Goal: Information Seeking & Learning: Learn about a topic

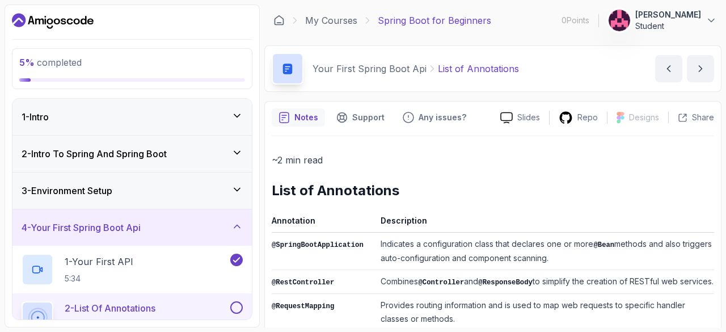
scroll to position [496, 0]
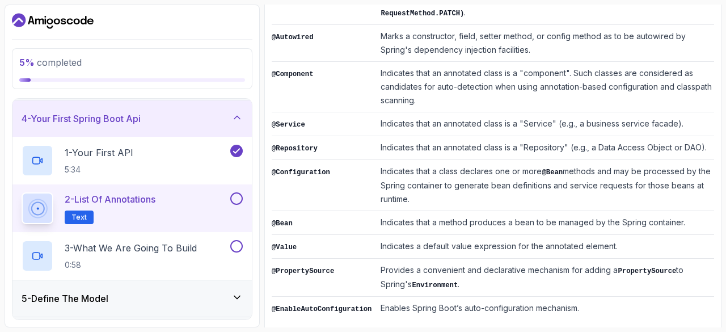
click at [312, 172] on td "@Configuration" at bounding box center [324, 185] width 104 height 51
click at [194, 253] on p "3 - What We Are Going To Build" at bounding box center [131, 248] width 132 height 14
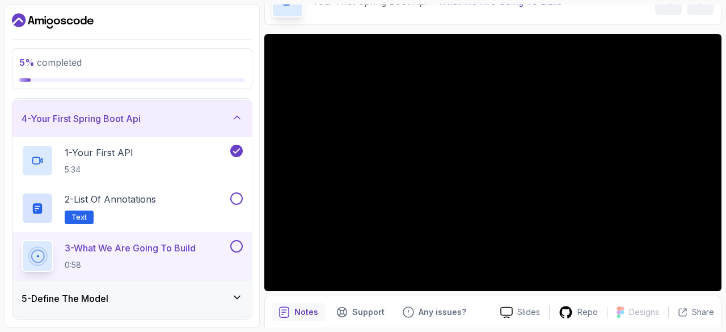
scroll to position [68, 0]
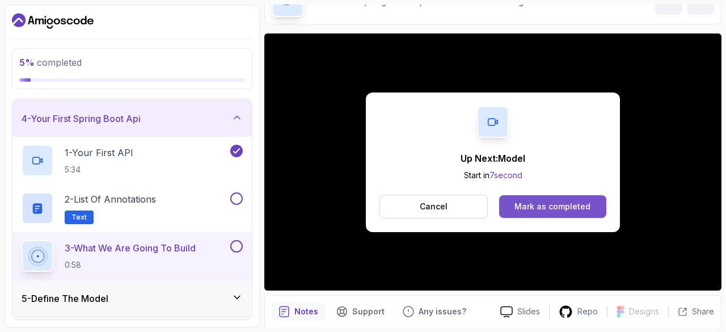
click at [576, 204] on div "Mark as completed" at bounding box center [553, 206] width 76 height 11
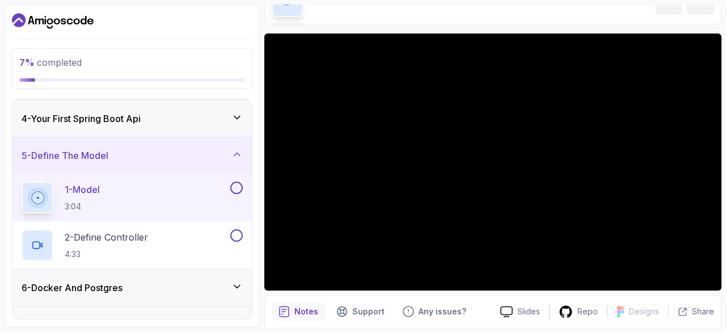
click at [230, 112] on div "4 - Your First Spring Boot Api" at bounding box center [132, 119] width 221 height 14
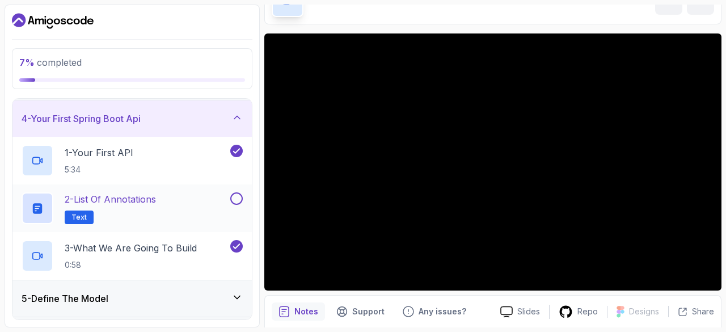
click at [238, 195] on button at bounding box center [236, 198] width 12 height 12
click at [242, 124] on div "4 - Your First Spring Boot Api" at bounding box center [131, 118] width 239 height 36
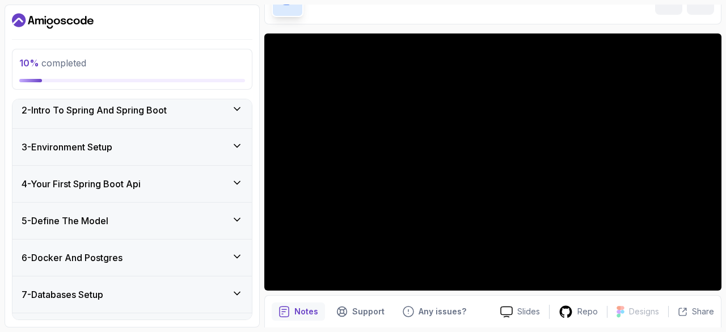
scroll to position [48, 0]
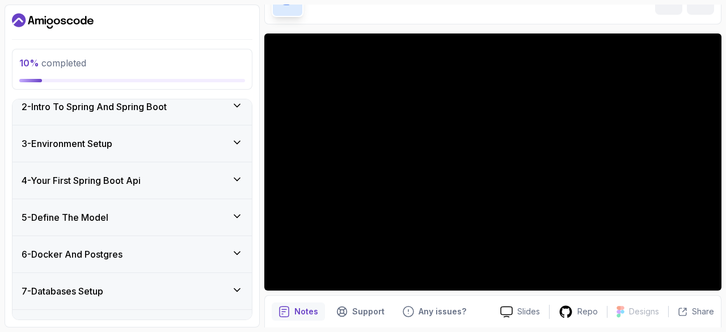
click at [226, 183] on div "4 - Your First Spring Boot Api" at bounding box center [132, 181] width 221 height 14
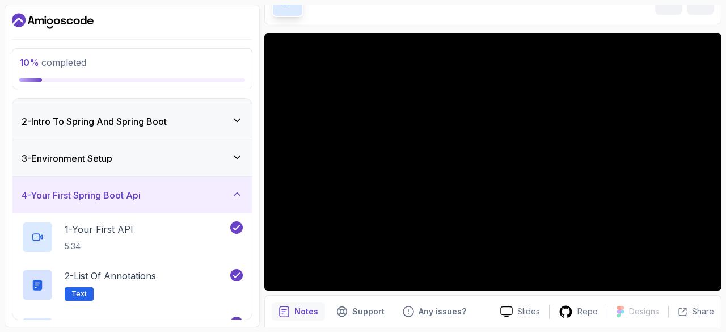
scroll to position [32, 0]
click at [233, 157] on icon at bounding box center [237, 157] width 11 height 11
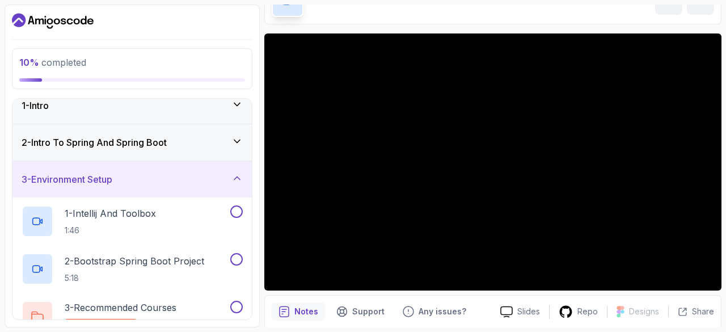
scroll to position [11, 0]
click at [237, 141] on icon at bounding box center [237, 142] width 6 height 3
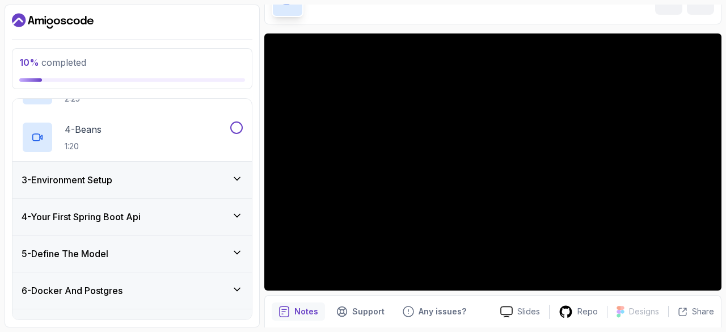
scroll to position [202, 0]
click at [162, 216] on div "4 - Your First Spring Boot Api" at bounding box center [132, 216] width 221 height 14
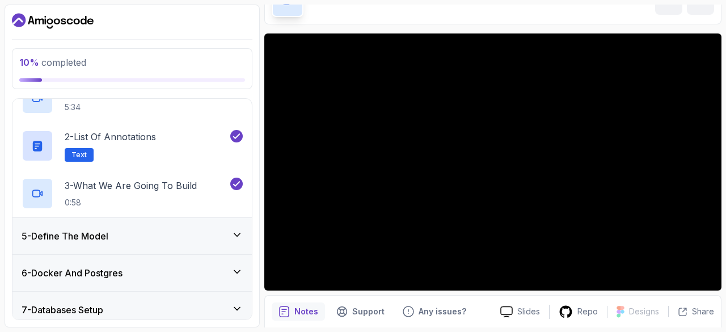
scroll to position [173, 0]
click at [117, 230] on div "5 - Define The Model" at bounding box center [132, 235] width 221 height 14
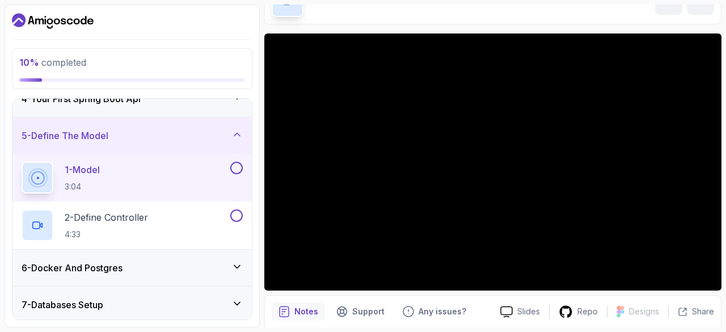
scroll to position [128, 0]
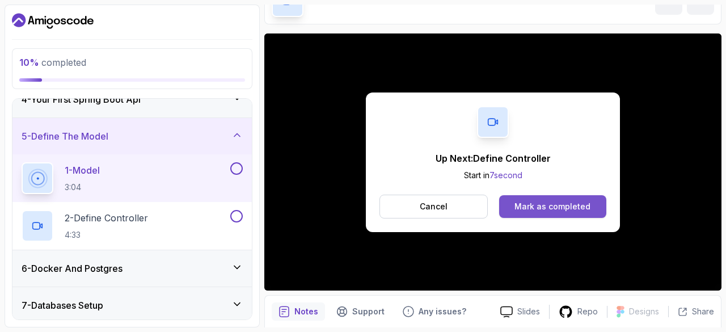
click at [527, 201] on div "Mark as completed" at bounding box center [553, 206] width 76 height 11
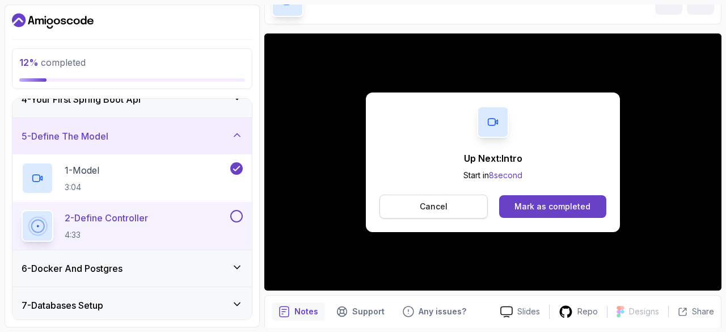
click at [472, 205] on button "Cancel" at bounding box center [434, 207] width 108 height 24
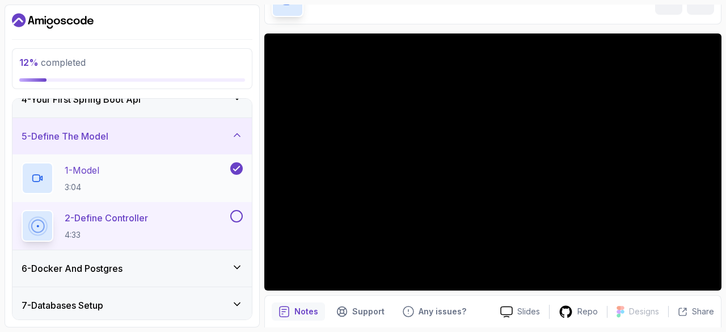
click at [168, 187] on div "1 - Model 3:04" at bounding box center [125, 178] width 207 height 32
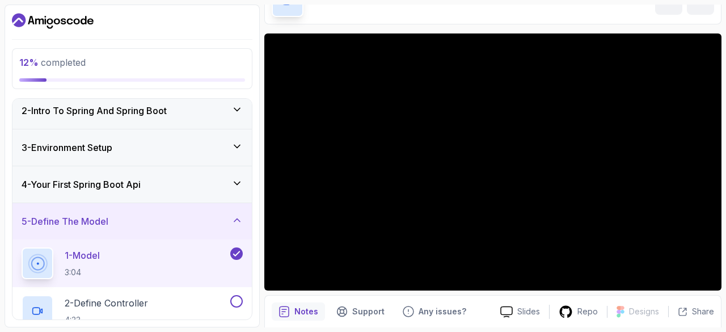
scroll to position [37, 0]
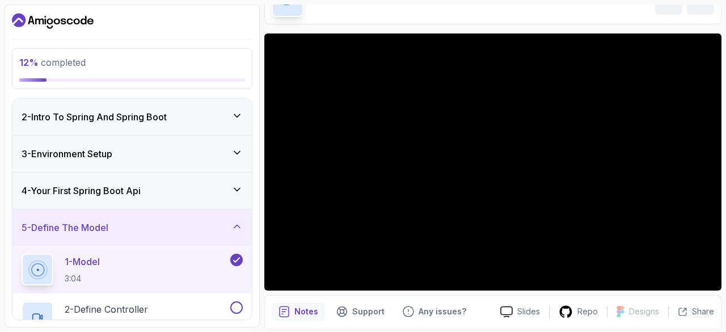
click at [175, 192] on div "4 - Your First Spring Boot Api" at bounding box center [132, 191] width 221 height 14
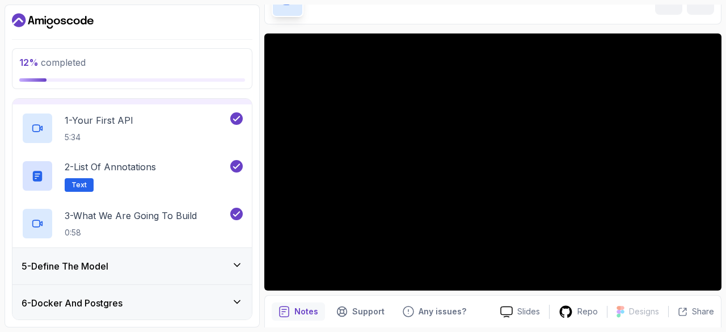
scroll to position [144, 0]
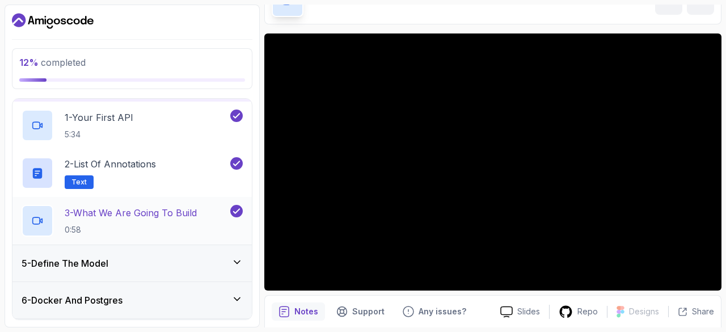
click at [176, 221] on h2 "3 - What We Are Going To Build 0:58" at bounding box center [131, 221] width 132 height 30
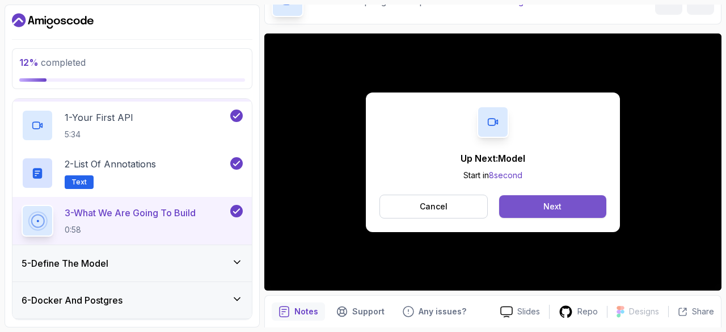
click at [539, 198] on button "Next" at bounding box center [552, 206] width 107 height 23
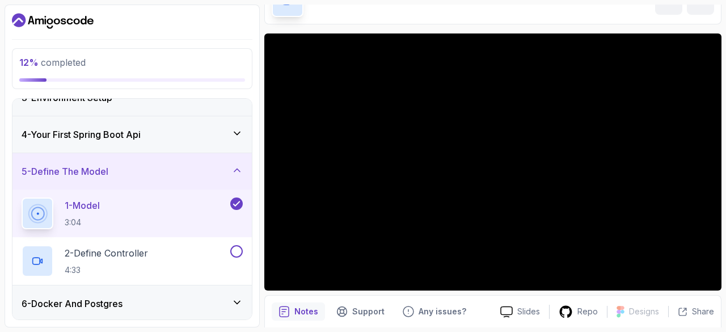
scroll to position [94, 0]
click at [242, 129] on icon at bounding box center [237, 132] width 11 height 11
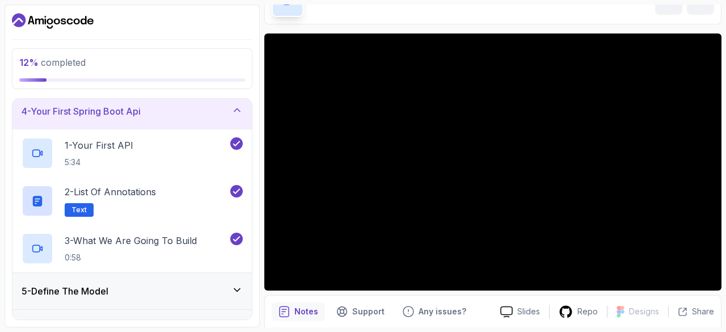
scroll to position [135, 0]
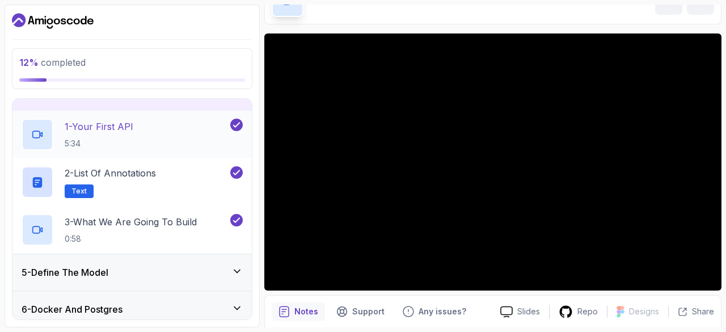
click at [179, 138] on div "1 - Your First API 5:34" at bounding box center [125, 135] width 207 height 32
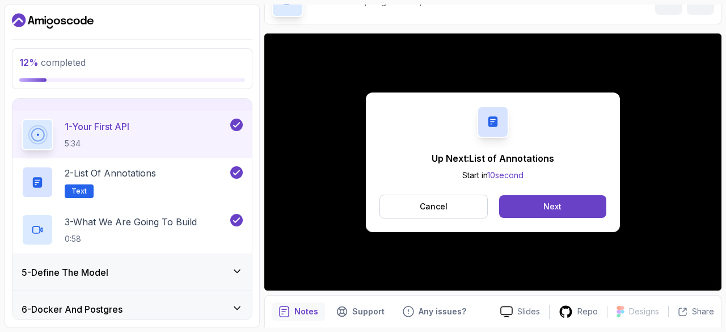
click at [281, 274] on div "Up Next: List of Annotations Start in 10 second Cancel Next" at bounding box center [492, 161] width 457 height 257
click at [237, 263] on div "5 - Define The Model" at bounding box center [131, 272] width 239 height 36
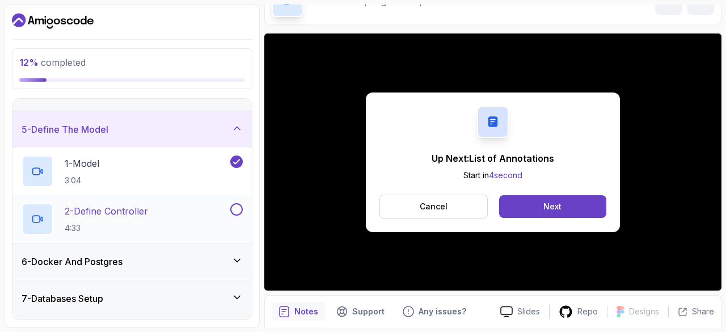
click at [220, 205] on div "2 - Define Controller 4:33" at bounding box center [125, 219] width 207 height 32
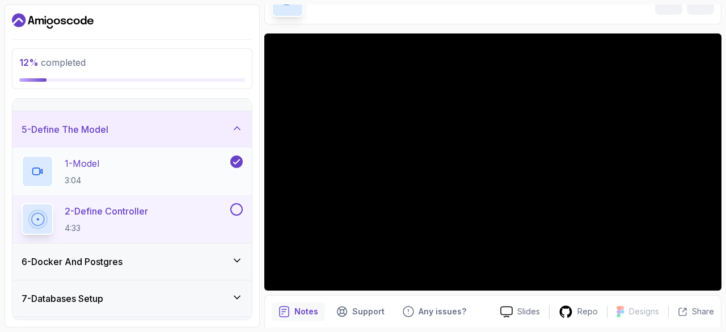
click at [119, 162] on div "1 - Model 3:04" at bounding box center [125, 171] width 207 height 32
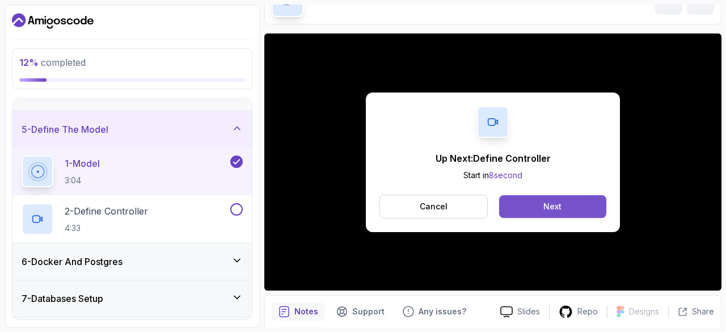
click at [567, 205] on button "Next" at bounding box center [552, 206] width 107 height 23
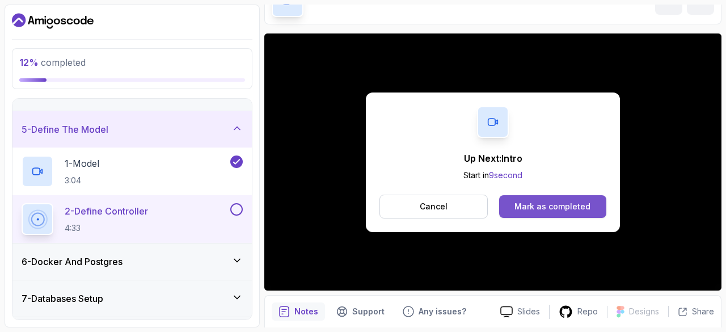
click at [533, 216] on button "Mark as completed" at bounding box center [552, 206] width 107 height 23
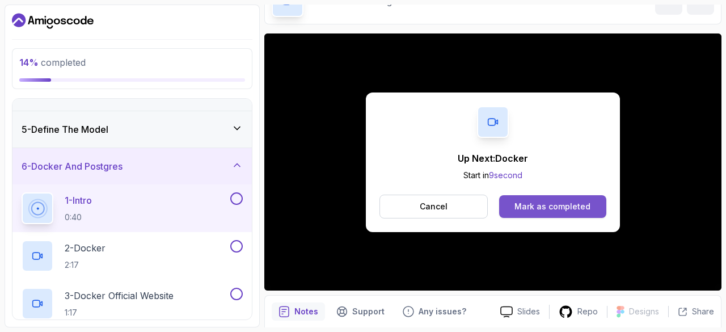
click at [532, 209] on div "Mark as completed" at bounding box center [553, 206] width 76 height 11
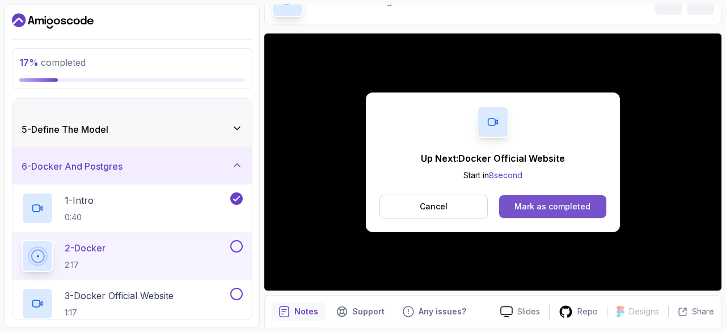
click at [543, 207] on div "Mark as completed" at bounding box center [553, 206] width 76 height 11
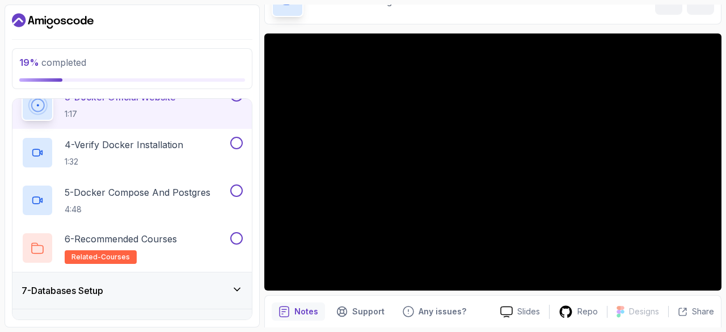
scroll to position [351, 0]
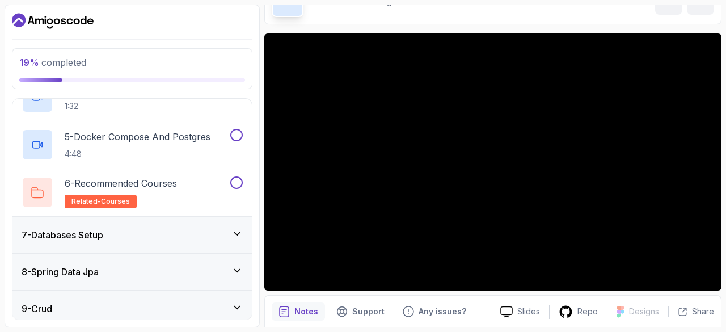
click at [53, 232] on h3 "7 - Databases Setup" at bounding box center [63, 235] width 82 height 14
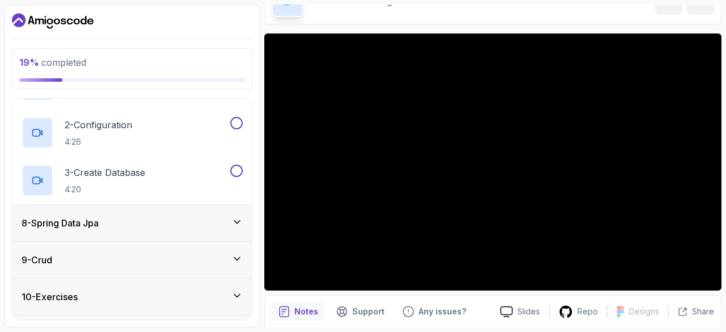
scroll to position [297, 0]
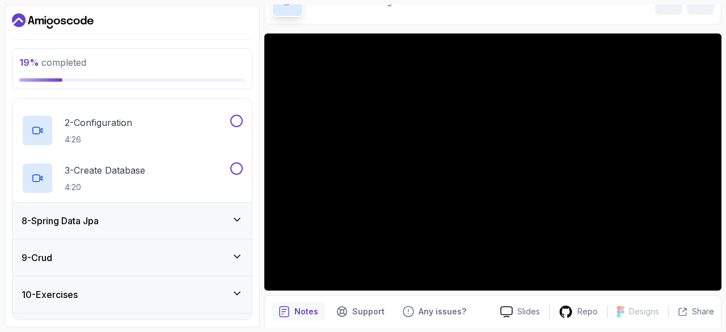
click at [39, 222] on h3 "8 - Spring Data Jpa" at bounding box center [60, 221] width 77 height 14
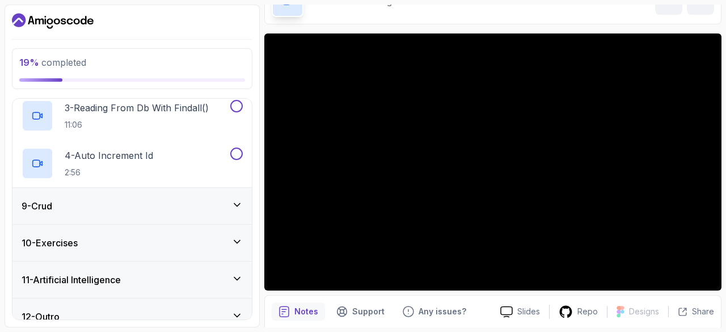
scroll to position [409, 0]
